Goal: Transaction & Acquisition: Purchase product/service

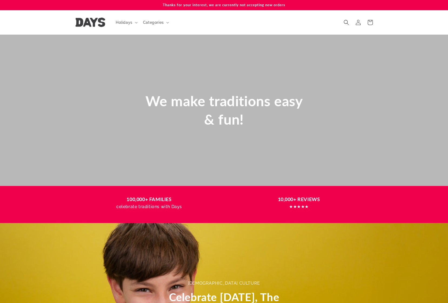
scroll to position [0, 448]
click at [125, 20] on span "Holidays" at bounding box center [124, 22] width 17 height 5
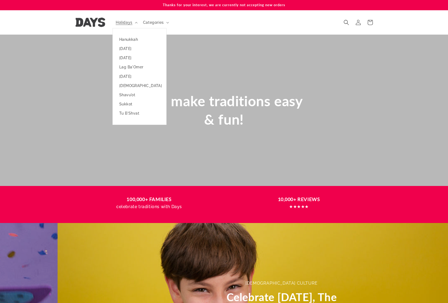
scroll to position [0, 1343]
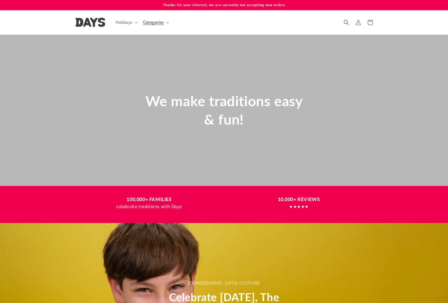
click at [160, 24] on span "Categories" at bounding box center [153, 22] width 21 height 5
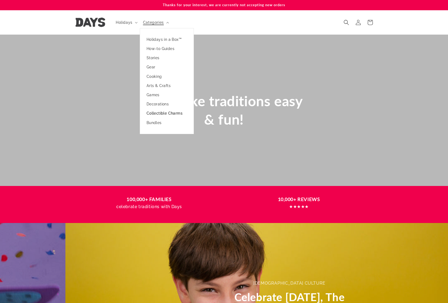
scroll to position [0, 448]
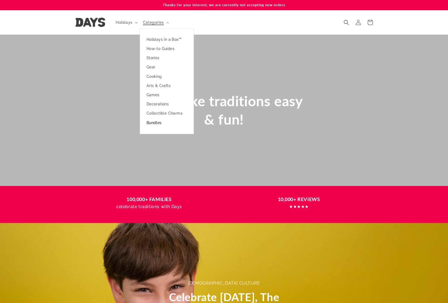
click at [160, 122] on link "Bundles" at bounding box center [166, 122] width 53 height 9
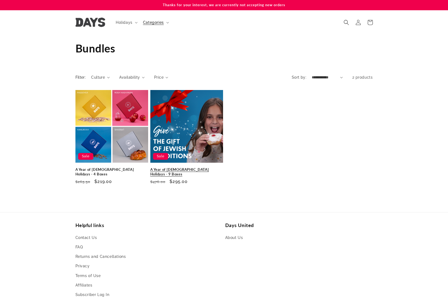
click at [187, 167] on link "A Year of Jewish Holidays - 9 Boxes" at bounding box center [186, 171] width 73 height 9
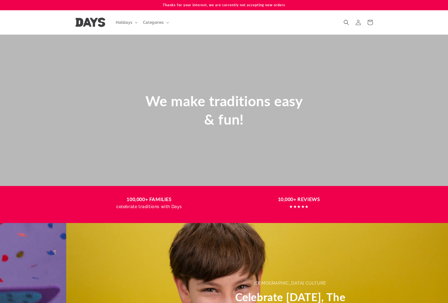
scroll to position [0, 448]
